Goal: Check status: Check status

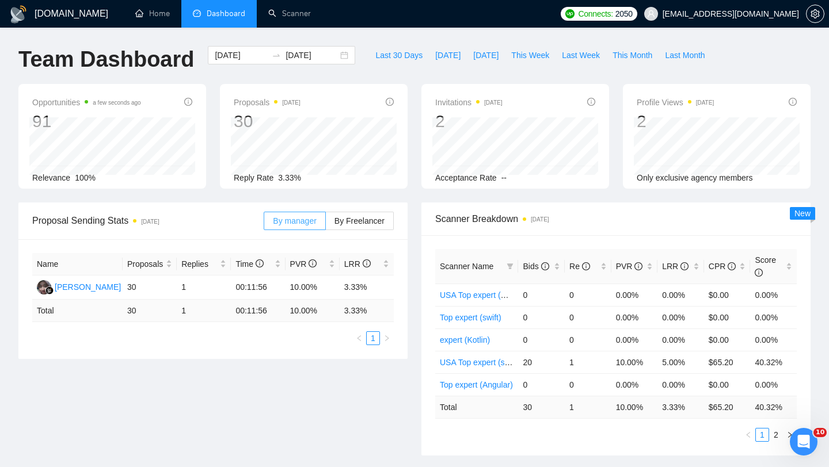
scroll to position [5, 0]
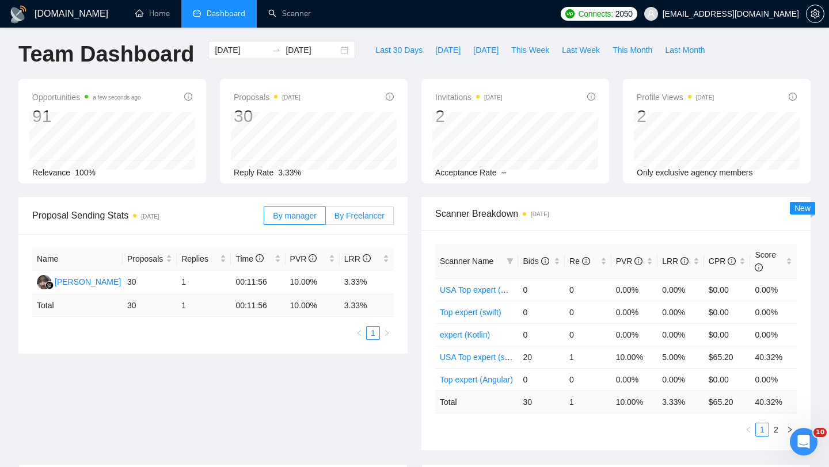
click at [341, 217] on span "By Freelancer" at bounding box center [359, 215] width 50 height 9
click at [326, 219] on input "By Freelancer" at bounding box center [326, 219] width 0 height 0
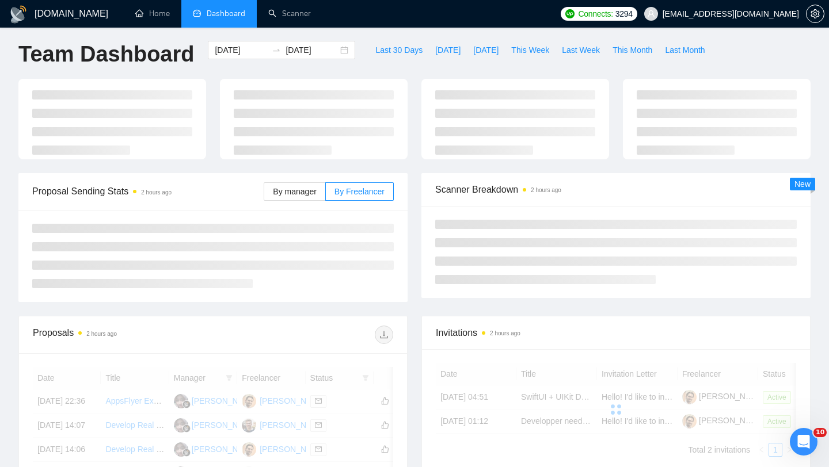
click at [307, 217] on div at bounding box center [212, 256] width 389 height 92
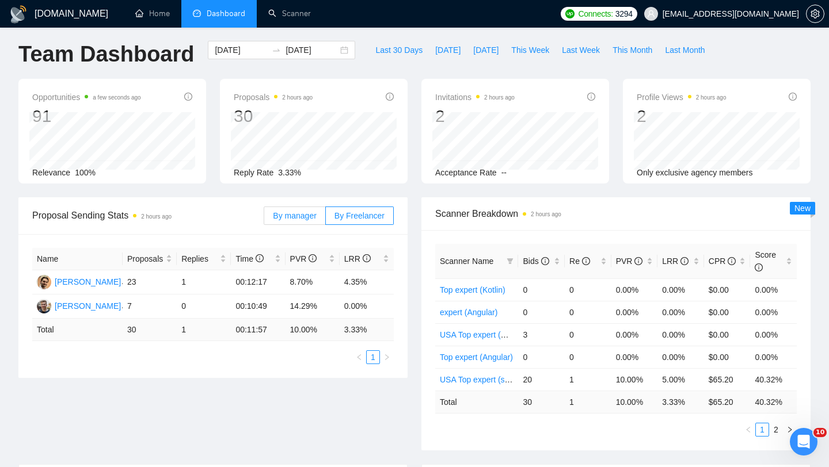
click at [303, 211] on span "By manager" at bounding box center [294, 215] width 43 height 9
click at [264, 219] on input "By manager" at bounding box center [264, 219] width 0 height 0
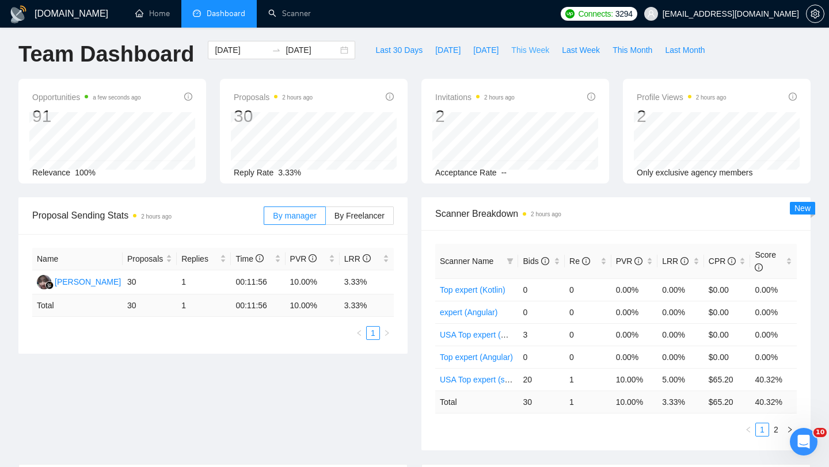
click at [530, 51] on span "This Week" at bounding box center [530, 50] width 38 height 13
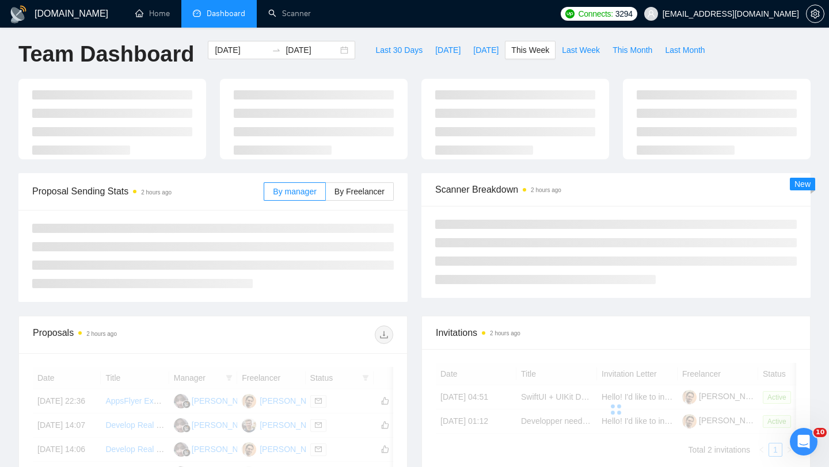
type input "[DATE]"
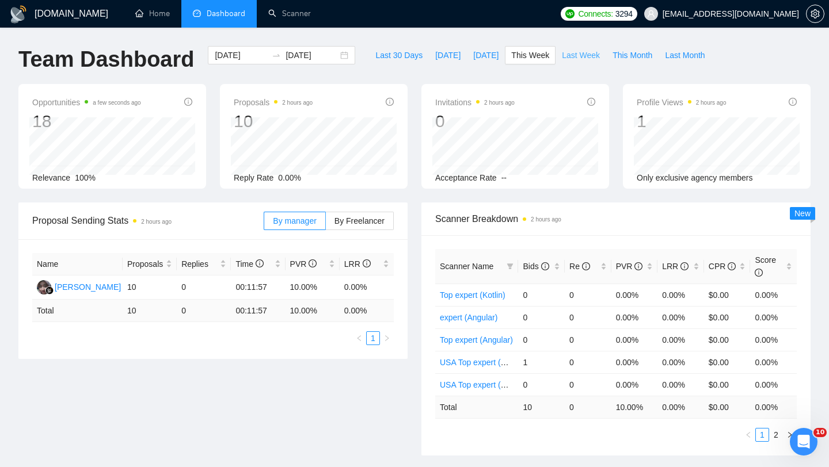
click at [574, 56] on span "Last Week" at bounding box center [581, 55] width 38 height 13
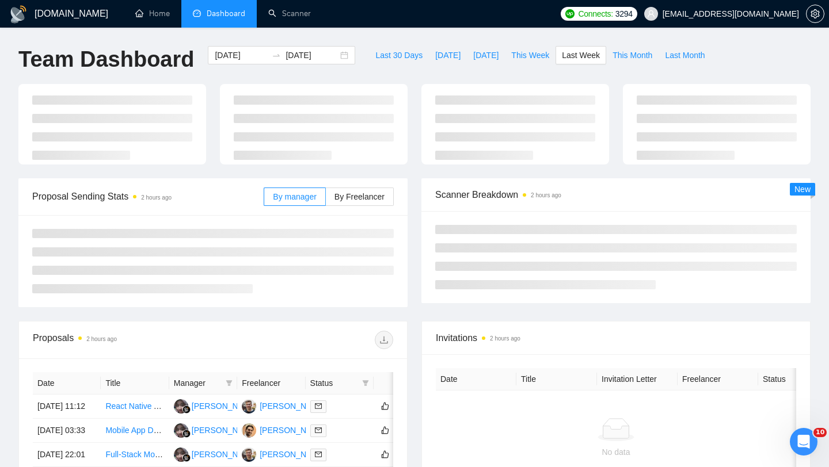
type input "[DATE]"
